Goal: Information Seeking & Learning: Compare options

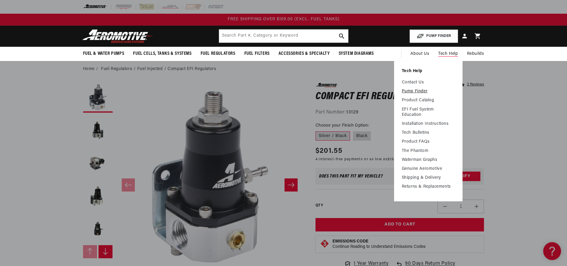
click at [414, 90] on link "Pump Finder" at bounding box center [427, 91] width 53 height 5
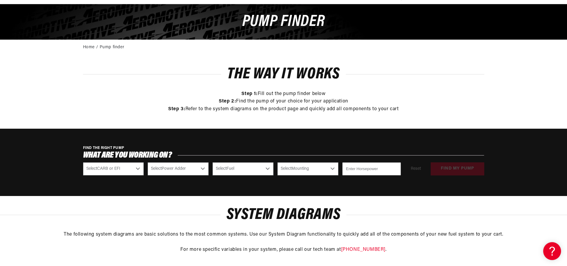
scroll to position [59, 0]
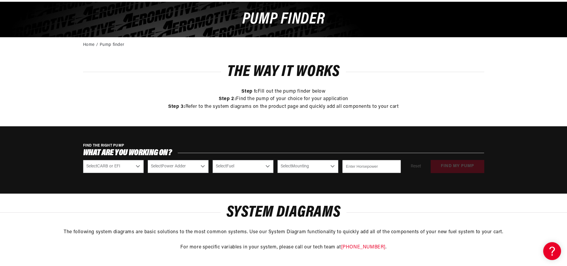
click at [115, 170] on select "Select CARB or EFI Carbureted Fuel Injected" at bounding box center [113, 166] width 61 height 13
select select "Fuel-Injected"
click at [83, 160] on select "Select CARB or EFI Carbureted Fuel Injected" at bounding box center [113, 166] width 61 height 13
select select "Fuel-Injected"
click at [161, 168] on select "Select Power Adder No - Naturally Aspirated Yes - Forced Induction" at bounding box center [178, 166] width 61 height 13
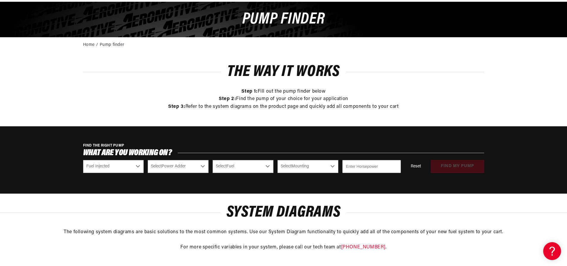
select select "Yes-Forced-Induction"
click at [148, 160] on select "Select Power Adder No - Naturally Aspirated Yes - Forced Induction" at bounding box center [178, 166] width 61 height 13
select select "Yes-Forced-Induction"
click at [239, 163] on select "Select Fuel E85 Gas" at bounding box center [242, 166] width 61 height 13
select select "Gas"
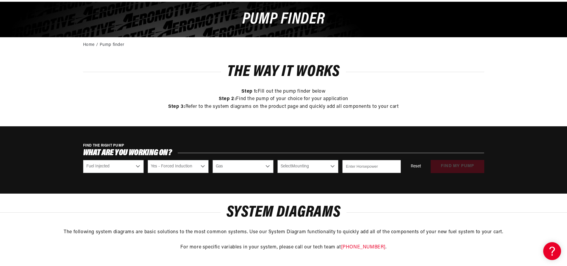
click at [212, 160] on select "Select Fuel E85 Gas" at bounding box center [242, 166] width 61 height 13
select select "Gas"
click at [288, 171] on select "Select Mounting External In-Tank" at bounding box center [307, 166] width 61 height 13
select select "In-Tank"
click at [277, 160] on select "Select Mounting External In-Tank" at bounding box center [307, 166] width 61 height 13
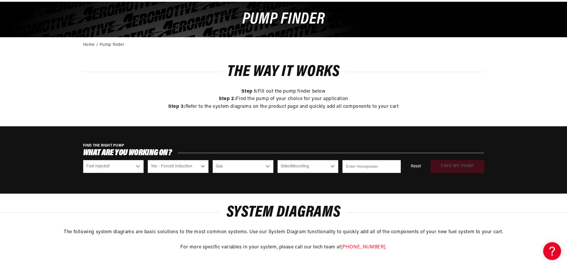
select select "In-Tank"
click at [353, 167] on input "number" at bounding box center [371, 166] width 58 height 13
type input "650"
click at [377, 185] on div "FIND THE RIGHT PUMP What are you working on? Select CARB or EFI Carbureted Fuel…" at bounding box center [283, 159] width 567 height 67
click at [465, 167] on button "find my pump" at bounding box center [457, 166] width 54 height 13
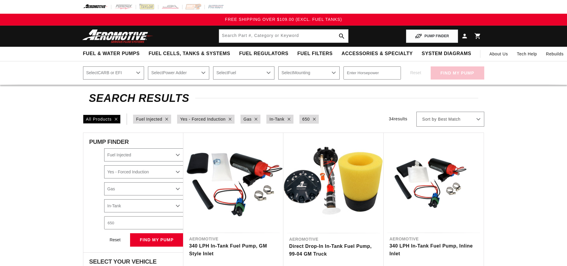
select select "Fuel-Injected"
select select "Yes-Forced-Induction"
select select "Gas"
select select "In-Tank"
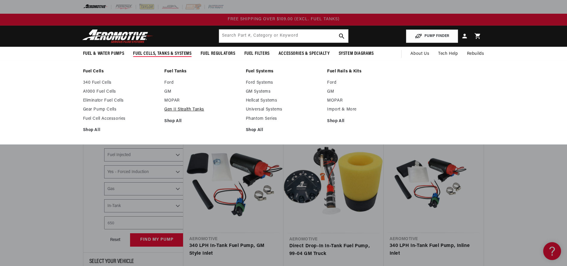
click at [184, 109] on link "Gen II Stealth Tanks" at bounding box center [202, 109] width 76 height 5
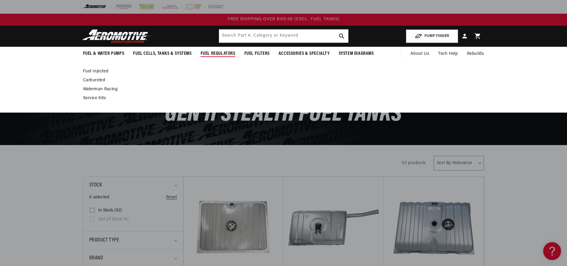
click at [244, 53] on polygon at bounding box center [247, 54] width 14 height 14
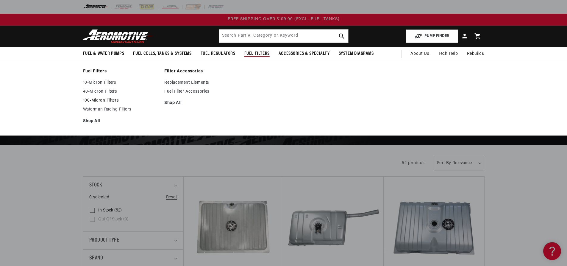
click at [101, 100] on link "100-Micron Filters" at bounding box center [121, 100] width 76 height 5
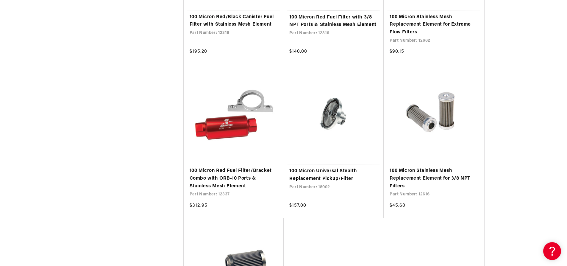
scroll to position [892, 0]
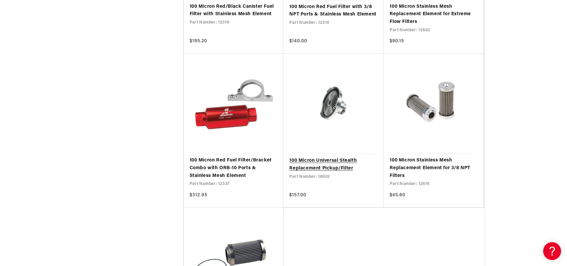
click at [327, 165] on link "100 Micron Universal Stealth Replacement Pickup/Filter" at bounding box center [333, 164] width 88 height 15
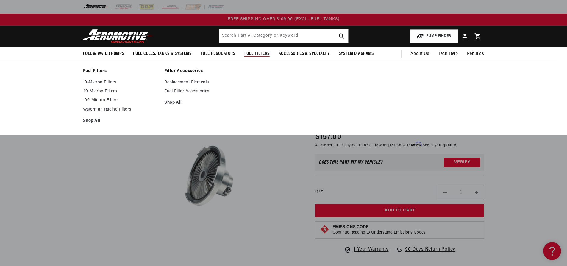
click at [197, 69] on link "Filter Accessories" at bounding box center [202, 70] width 76 height 5
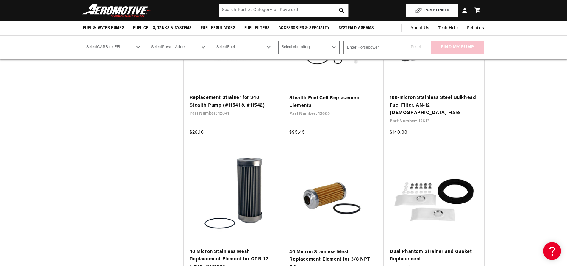
scroll to position [744, 0]
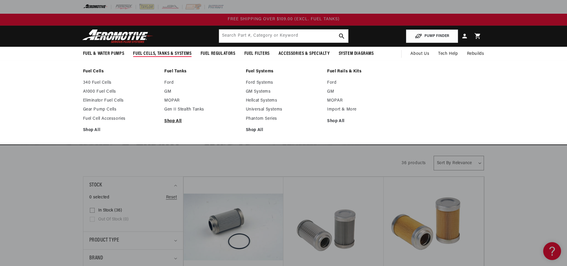
click at [174, 122] on link "Shop All" at bounding box center [202, 120] width 76 height 5
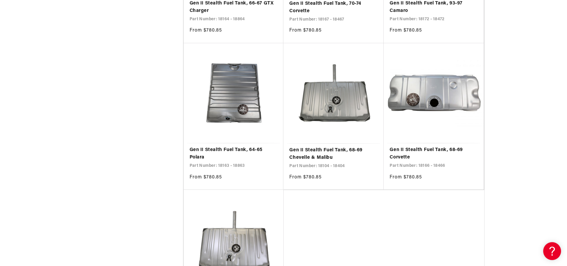
scroll to position [1160, 0]
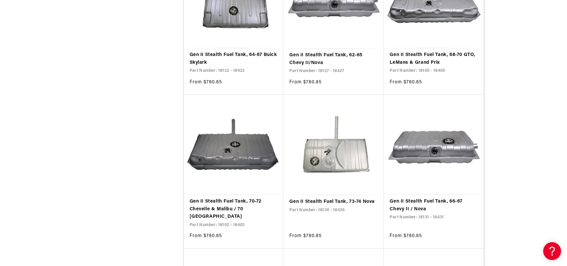
scroll to position [1546, 0]
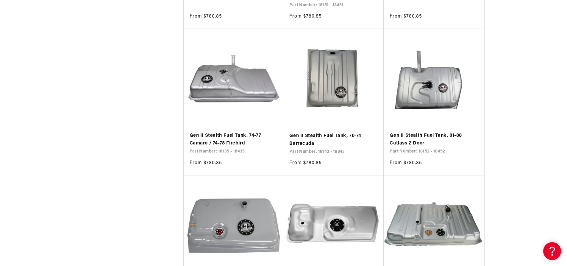
scroll to position [2766, 0]
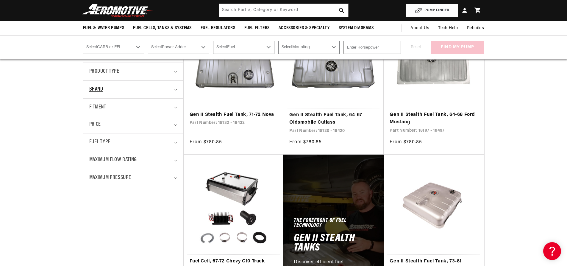
scroll to position [131, 0]
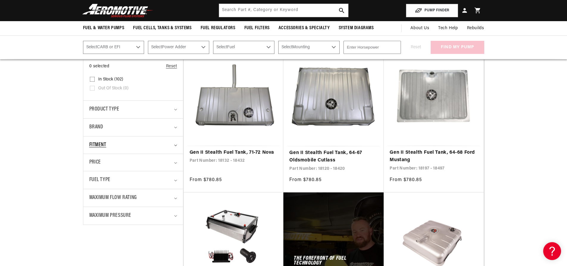
click at [97, 142] on span "Fitment" at bounding box center [97, 145] width 17 height 9
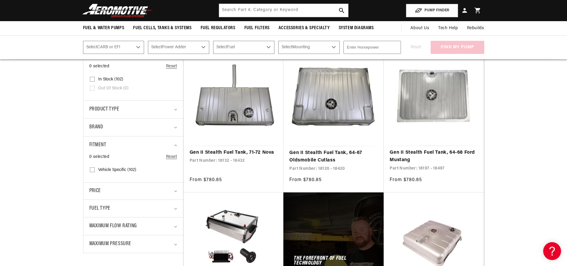
click at [118, 170] on span "Vehicle Specific (102)" at bounding box center [117, 169] width 38 height 5
click at [95, 170] on input "Vehicle Specific (102) Vehicle Specific (102 products)" at bounding box center [92, 170] width 5 height 5
checkbox input "true"
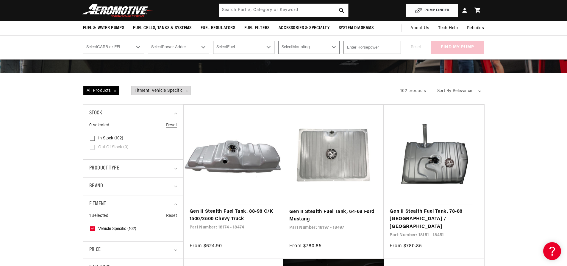
scroll to position [71, 0]
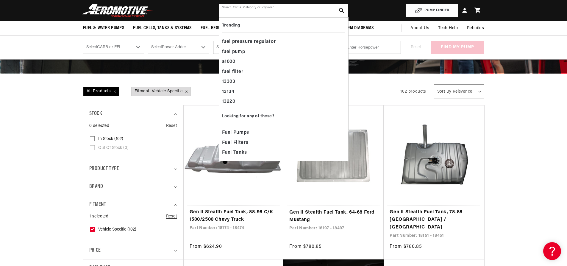
click at [277, 9] on input "text" at bounding box center [283, 10] width 129 height 13
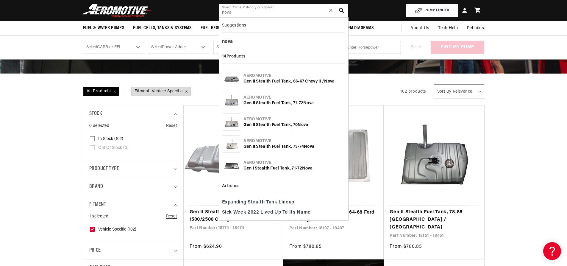
type input "nova"
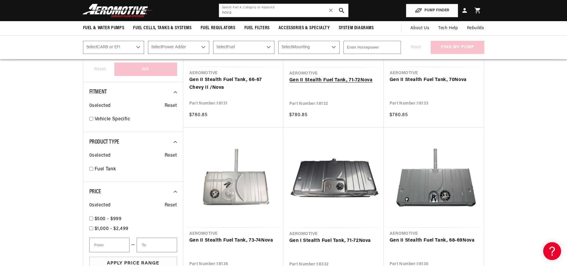
scroll to position [89, 0]
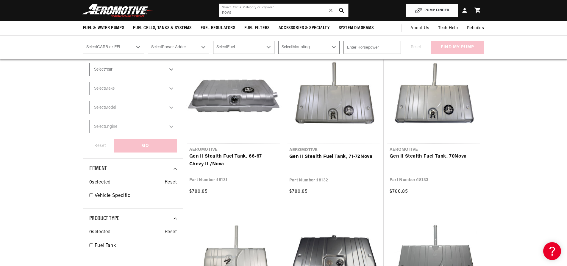
click at [338, 157] on link "Gen II Stealth Fuel Tank, 71-72 Nova" at bounding box center [333, 157] width 88 height 8
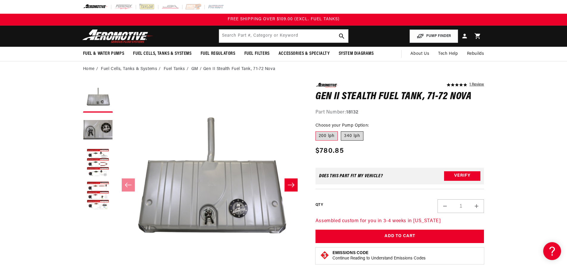
click at [350, 138] on label "340 lph" at bounding box center [352, 136] width 23 height 10
click at [341, 130] on input "340 lph" at bounding box center [341, 130] width 0 height 0
radio input "true"
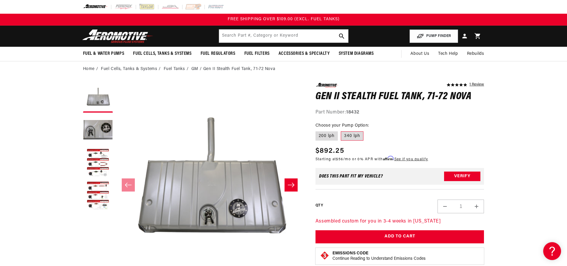
click at [105, 131] on button "Load image 2 in gallery view" at bounding box center [98, 130] width 30 height 30
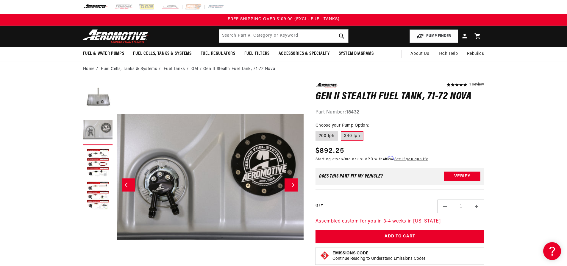
scroll to position [0, 188]
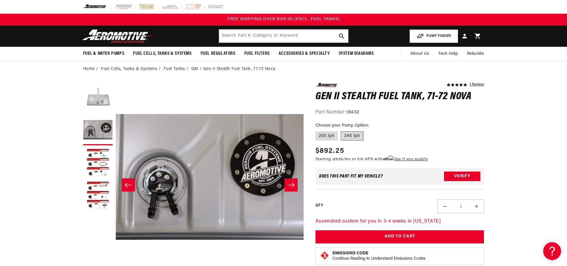
click at [99, 106] on button "Load image 1 in gallery view" at bounding box center [98, 98] width 30 height 30
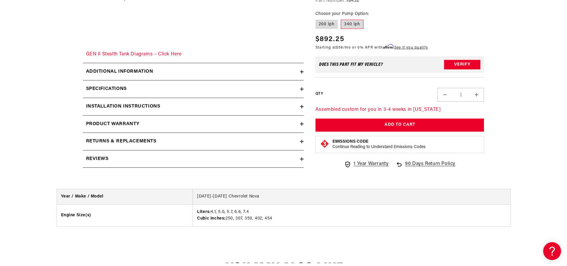
scroll to position [892, 0]
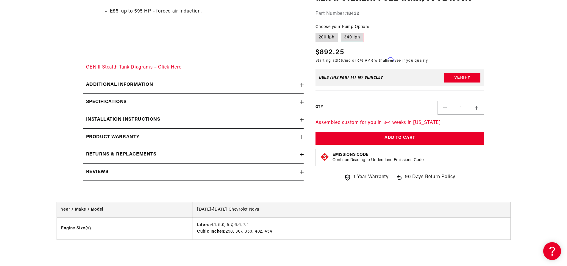
click at [110, 88] on h2 "Additional information" at bounding box center [119, 85] width 67 height 8
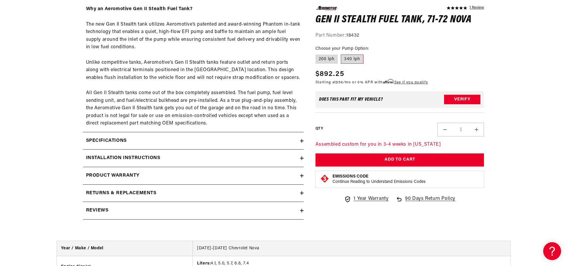
scroll to position [981, 0]
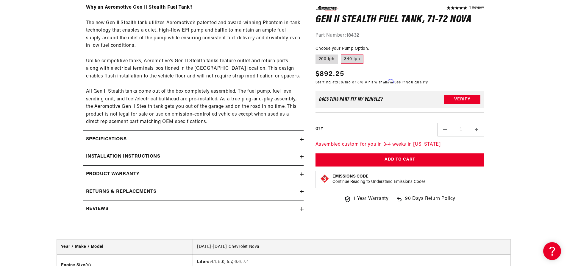
click at [122, 171] on h2 "Product warranty" at bounding box center [113, 174] width 54 height 8
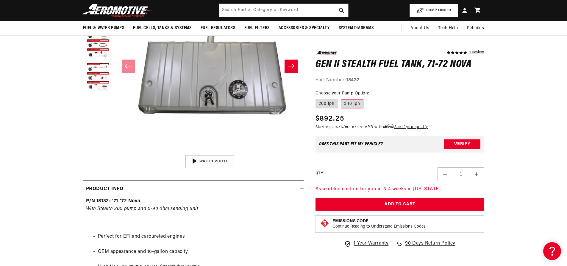
scroll to position [0, 0]
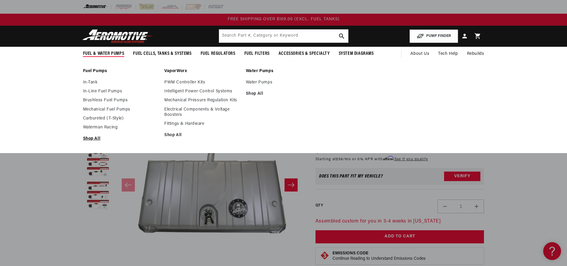
click at [93, 137] on link "Shop All" at bounding box center [121, 138] width 76 height 5
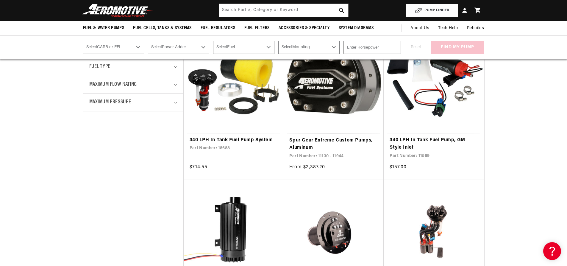
scroll to position [268, 0]
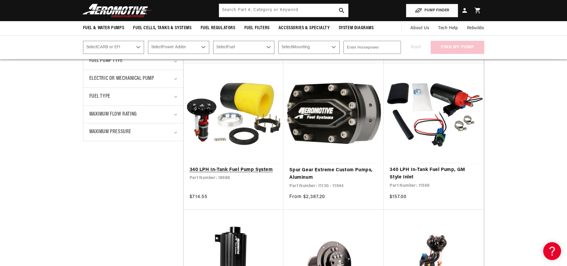
click at [238, 171] on link "340 LPH In-Tank Fuel Pump System" at bounding box center [233, 170] width 88 height 8
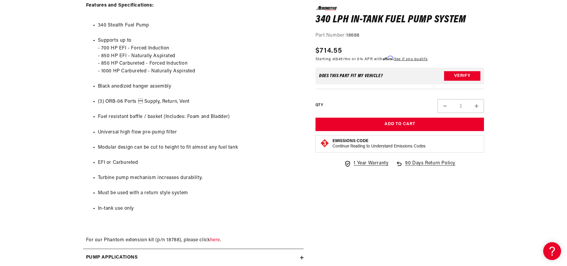
scroll to position [506, 0]
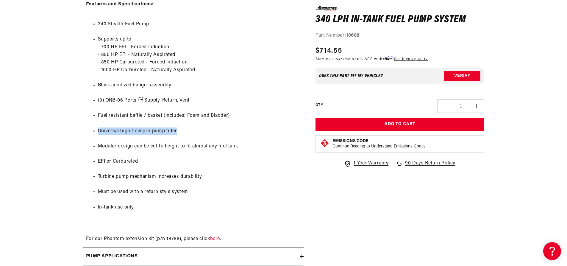
drag, startPoint x: 176, startPoint y: 139, endPoint x: 87, endPoint y: 137, distance: 89.2
click at [87, 137] on ul "340 Stealth Fuel Pump Supports up to - 700 HP EFI - Forced Induction - 850 HP E…" at bounding box center [193, 116] width 214 height 206
copy li "Universal high flow pre-pump filter"
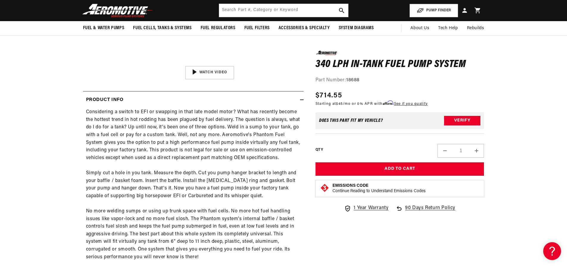
scroll to position [119, 0]
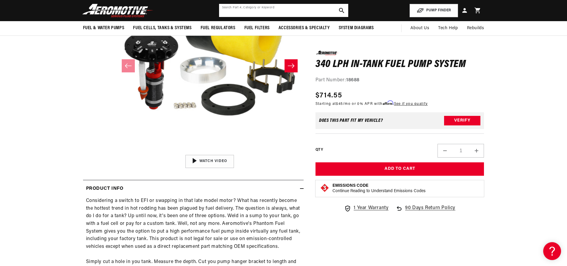
click at [274, 14] on input "text" at bounding box center [283, 10] width 129 height 13
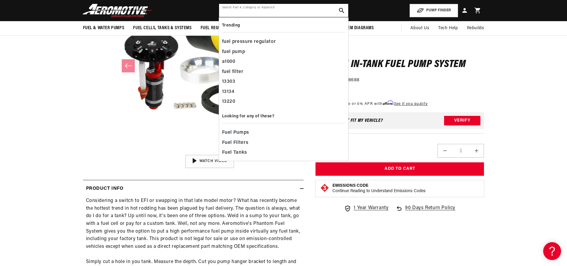
paste input "Universal high flow pre-pump filter"
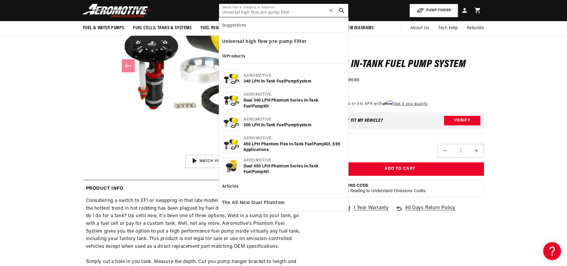
type input "Universal high flow pre-pump filter"
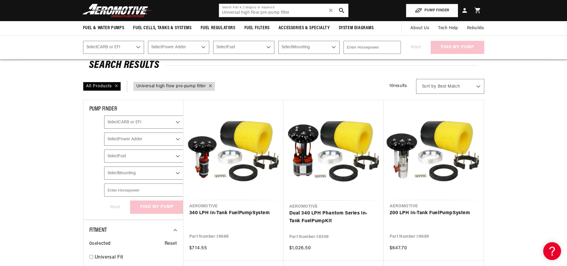
scroll to position [30, 0]
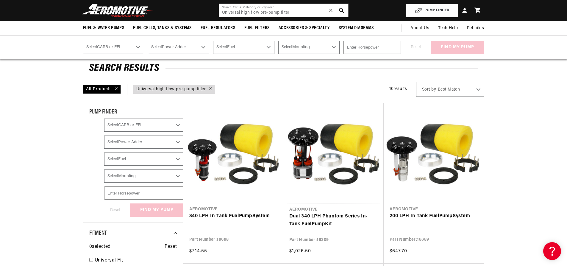
click at [243, 212] on link "340 LPH In-Tank Fuel Pump System" at bounding box center [233, 216] width 88 height 8
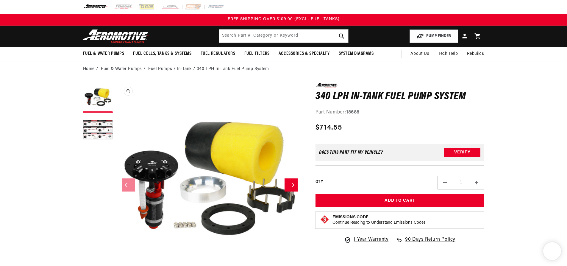
click at [116, 265] on button "Open media 1 in modal" at bounding box center [116, 271] width 0 height 0
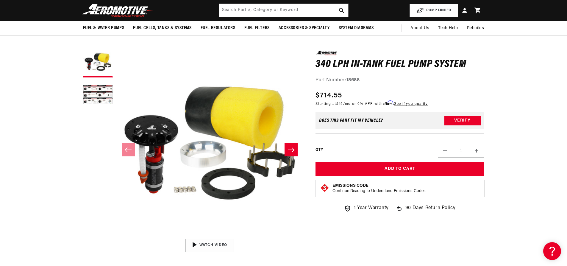
scroll to position [15, 0]
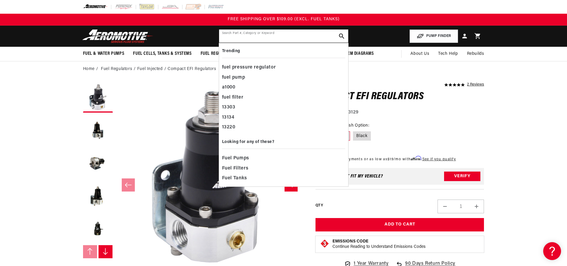
click at [270, 33] on input "text" at bounding box center [283, 35] width 129 height 13
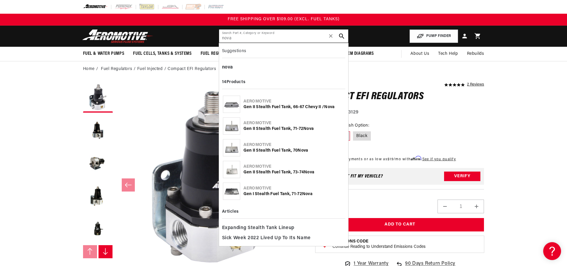
type input "nova"
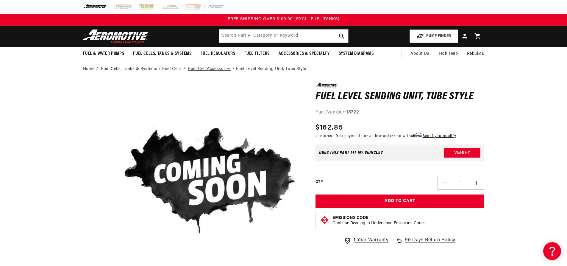
click at [211, 68] on link "Fuel Cell Accessories" at bounding box center [209, 69] width 43 height 7
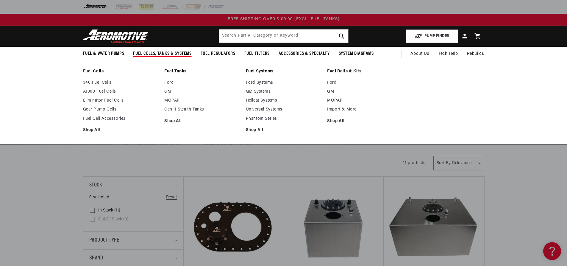
click at [166, 70] on link "Fuel Tanks" at bounding box center [202, 71] width 76 height 5
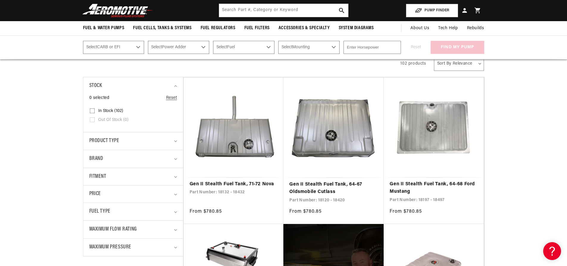
scroll to position [89, 0]
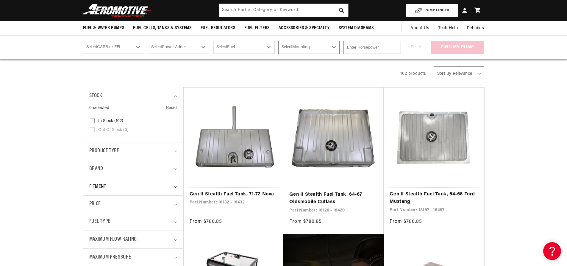
click at [99, 187] on span "Fitment" at bounding box center [97, 186] width 17 height 9
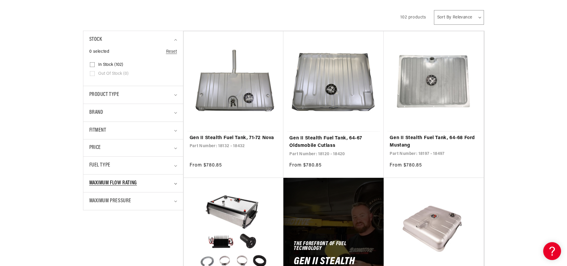
scroll to position [149, 0]
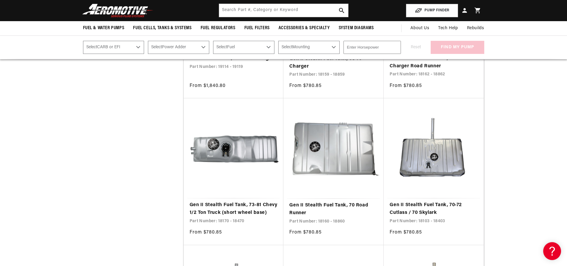
scroll to position [595, 0]
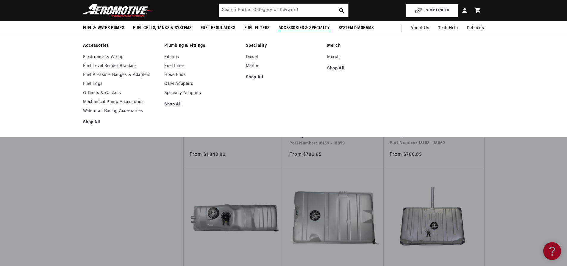
click at [90, 46] on link "Accessories" at bounding box center [121, 45] width 76 height 5
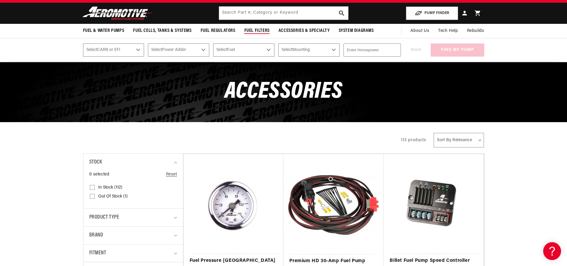
scroll to position [30, 0]
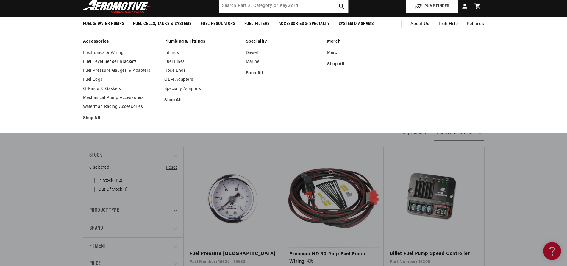
click at [101, 61] on link "Fuel Level Sender Brackets" at bounding box center [121, 61] width 76 height 5
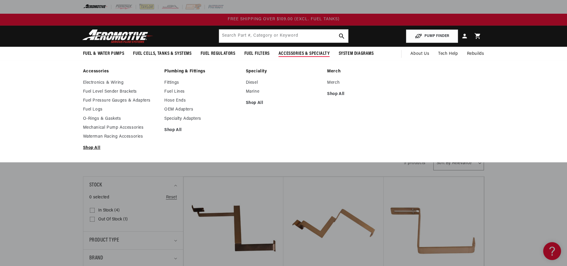
click at [91, 147] on link "Shop All" at bounding box center [121, 147] width 76 height 5
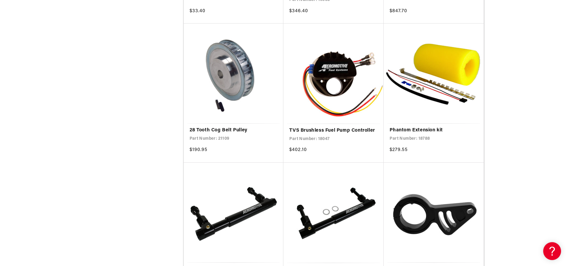
scroll to position [446, 0]
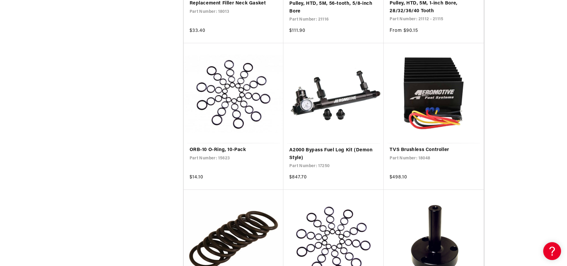
scroll to position [1903, 0]
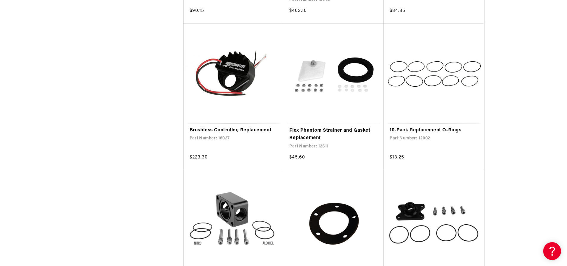
scroll to position [3212, 0]
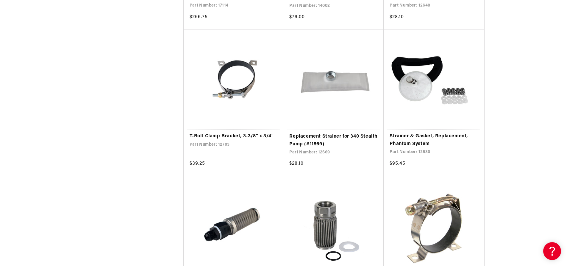
scroll to position [4074, 0]
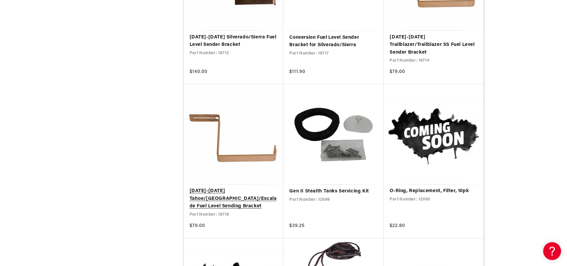
scroll to position [5234, 0]
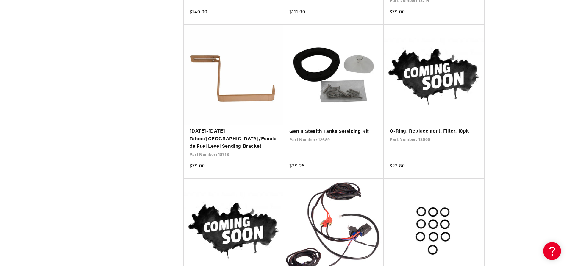
click at [345, 128] on link "Gen II Stealth Tanks Servicing Kit" at bounding box center [333, 132] width 88 height 8
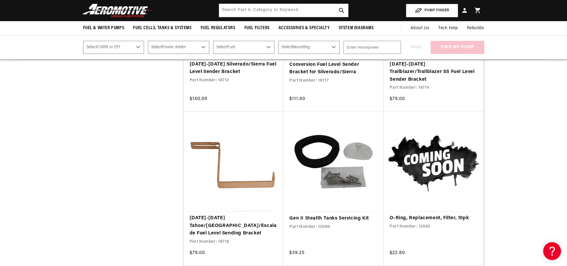
scroll to position [5145, 0]
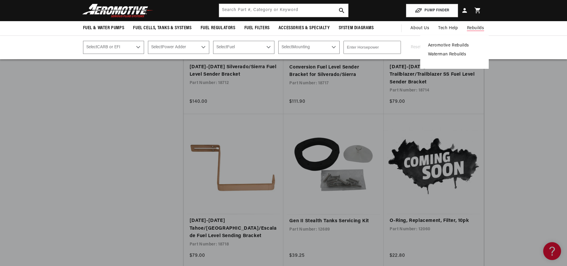
click at [454, 46] on link "Aeromotive Rebuilds" at bounding box center [454, 45] width 53 height 5
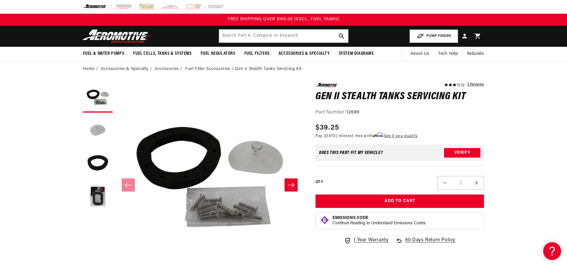
click at [101, 128] on button "Load image 2 in gallery view" at bounding box center [98, 130] width 30 height 30
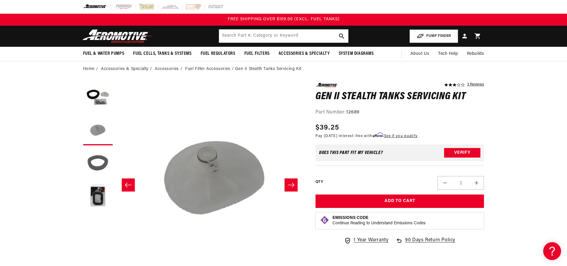
scroll to position [0, 188]
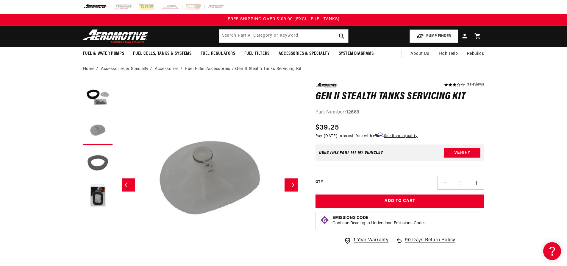
click at [98, 166] on button "Load image 3 in gallery view" at bounding box center [98, 163] width 30 height 30
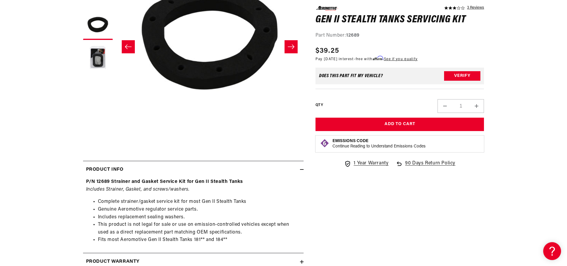
scroll to position [149, 0]
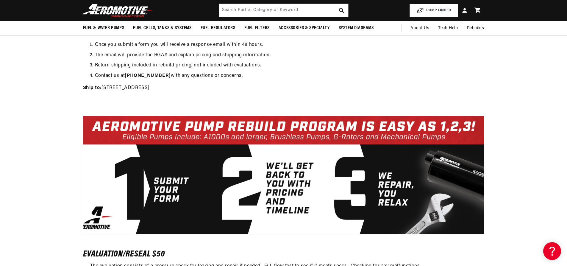
scroll to position [119, 0]
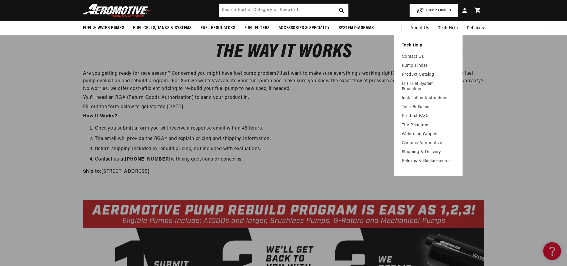
click at [419, 54] on li "Tech Help Contact Us Pump Finder Product Catalog EFI Fuel System Education Inst…" at bounding box center [427, 103] width 53 height 121
click at [415, 56] on link "Contact Us" at bounding box center [427, 56] width 53 height 5
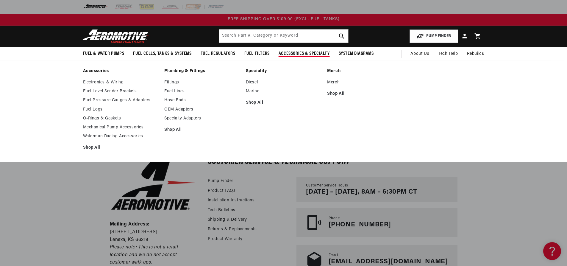
click at [180, 70] on link "Plumbing & Fittings" at bounding box center [202, 70] width 76 height 5
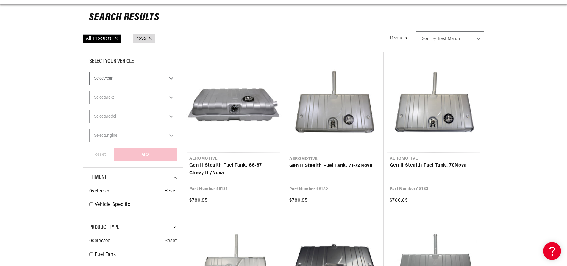
scroll to position [119, 0]
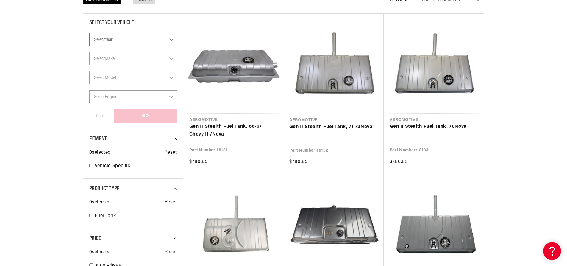
click at [353, 130] on link "Gen II Stealth Fuel Tank, 71-72 Nova" at bounding box center [333, 127] width 88 height 8
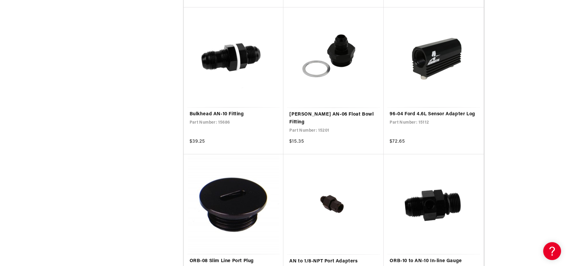
scroll to position [1041, 0]
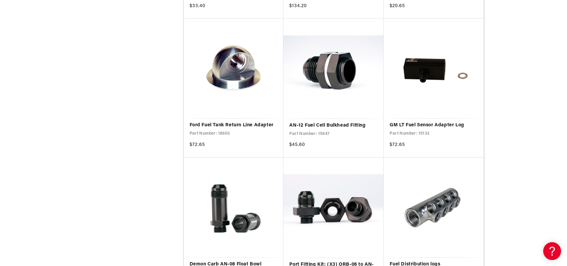
scroll to position [2201, 0]
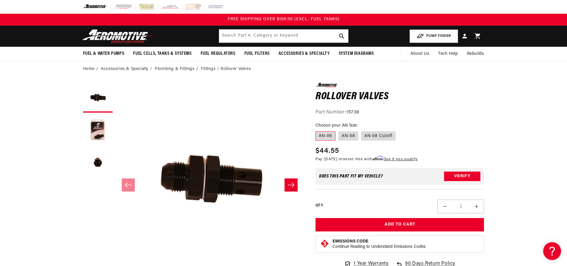
click at [294, 185] on icon "Slide right" at bounding box center [291, 184] width 7 height 4
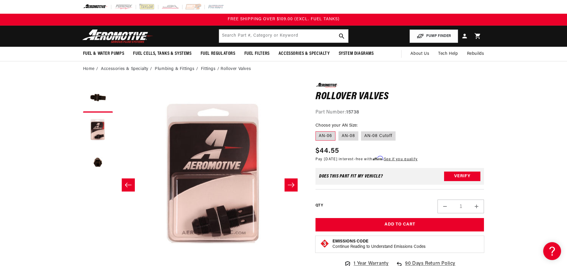
scroll to position [0, 188]
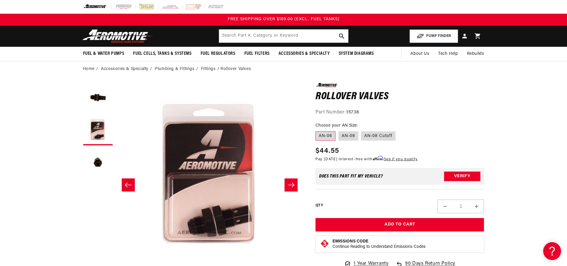
click at [294, 183] on icon "Slide right" at bounding box center [290, 185] width 7 height 6
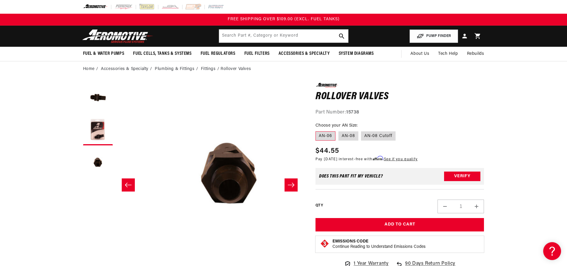
scroll to position [0, 376]
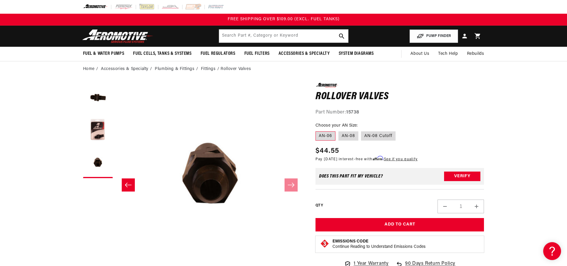
click at [128, 182] on icon "Slide left" at bounding box center [128, 185] width 7 height 6
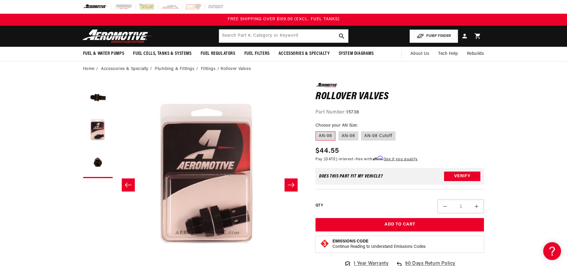
scroll to position [0, 188]
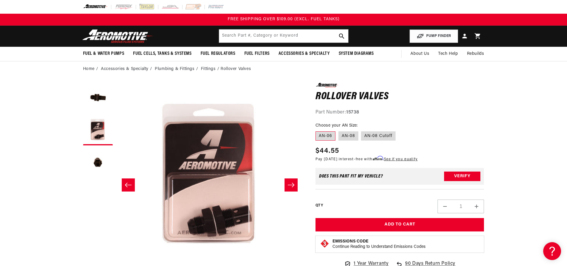
click at [246, 71] on li "Rollover Valves" at bounding box center [235, 69] width 30 height 7
click at [246, 69] on li "Rollover Valves" at bounding box center [235, 69] width 30 height 7
click at [213, 70] on link "Fittings" at bounding box center [208, 69] width 15 height 7
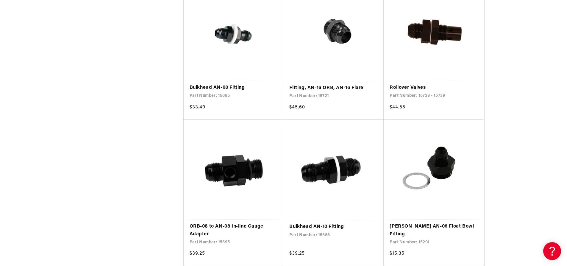
scroll to position [654, 0]
